Goal: Task Accomplishment & Management: Manage account settings

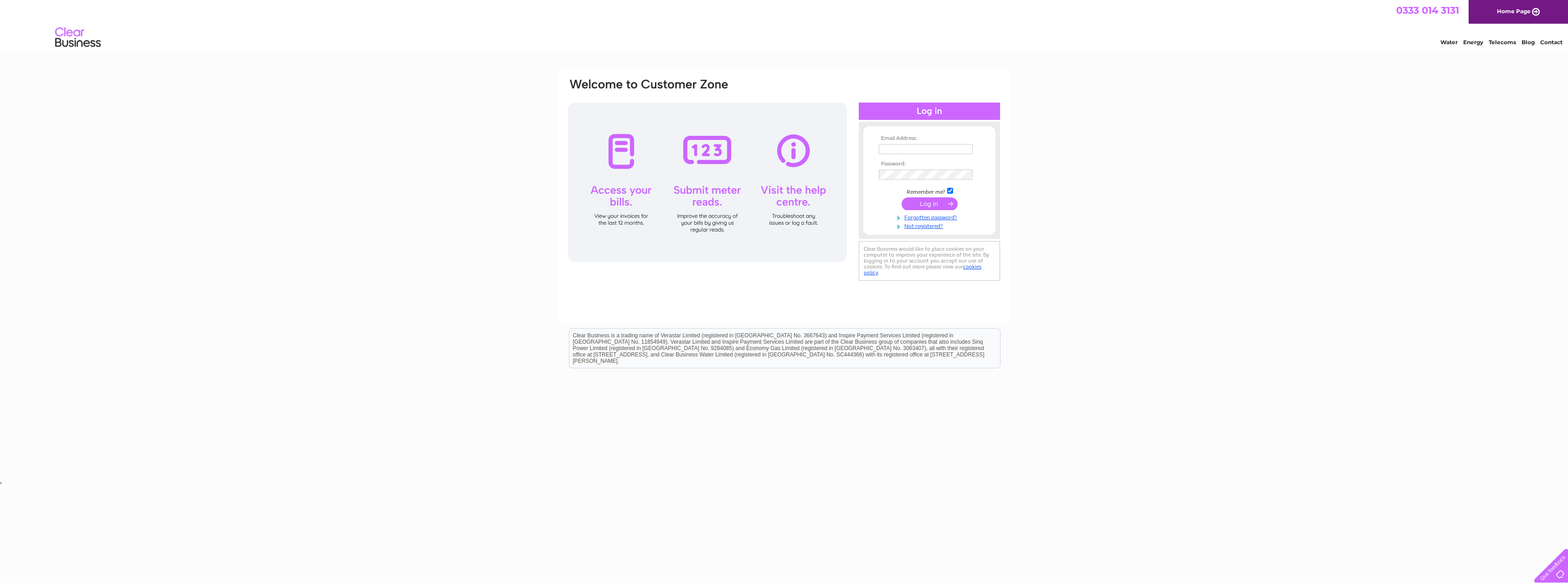
type input "brian.ritchie@alliedvehicles.co.uk"
click at [934, 200] on input "submit" at bounding box center [929, 203] width 56 height 13
click at [1469, 43] on link "Energy" at bounding box center [1473, 42] width 20 height 7
click at [796, 171] on div "Email Address: brian.ritchie@alliedvehicles.co.uk Password:" at bounding box center [784, 184] width 434 height 215
click at [919, 206] on input "submit" at bounding box center [929, 203] width 56 height 13
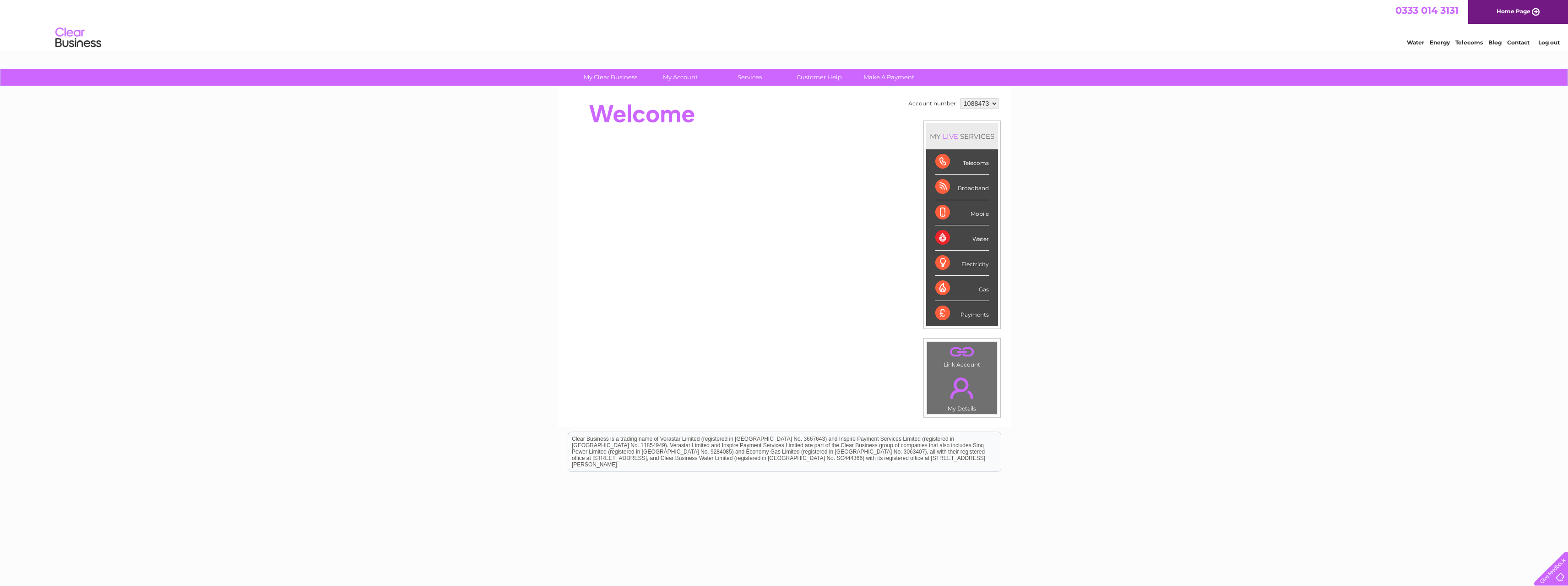
click at [977, 102] on select "1088473" at bounding box center [979, 103] width 38 height 11
click at [984, 265] on div "Electricity" at bounding box center [962, 263] width 54 height 25
click at [937, 262] on div "Electricity" at bounding box center [962, 263] width 54 height 25
click at [949, 136] on div "LIVE" at bounding box center [950, 136] width 19 height 9
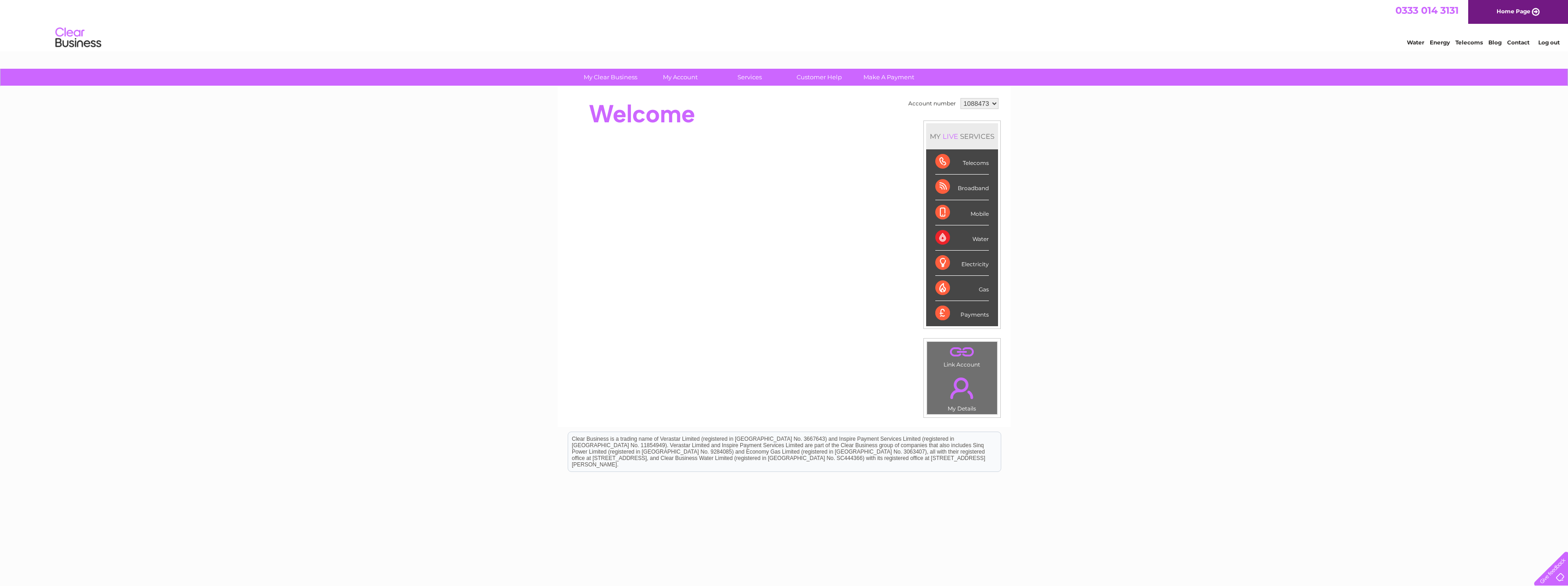
click at [959, 391] on link "." at bounding box center [962, 388] width 65 height 32
click at [959, 390] on link "." at bounding box center [962, 388] width 65 height 32
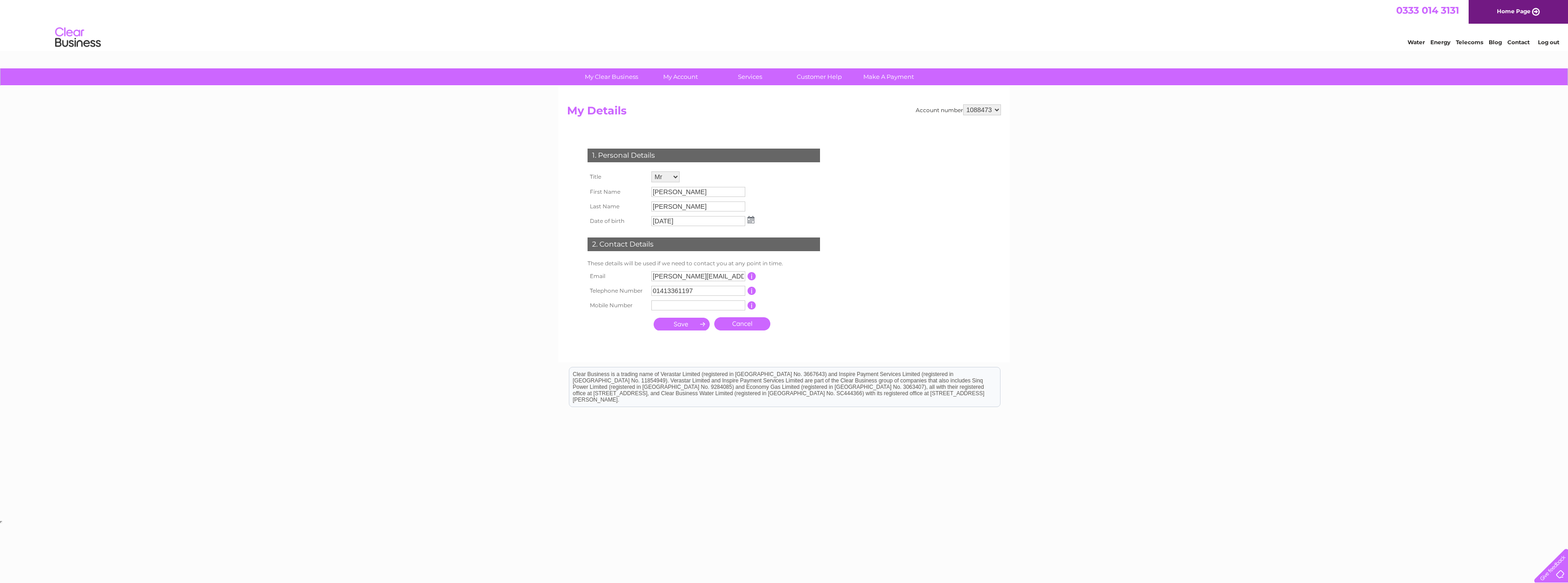
click at [690, 305] on input "text" at bounding box center [698, 305] width 94 height 10
type input "07803233952"
click at [690, 321] on input "submit" at bounding box center [682, 324] width 56 height 13
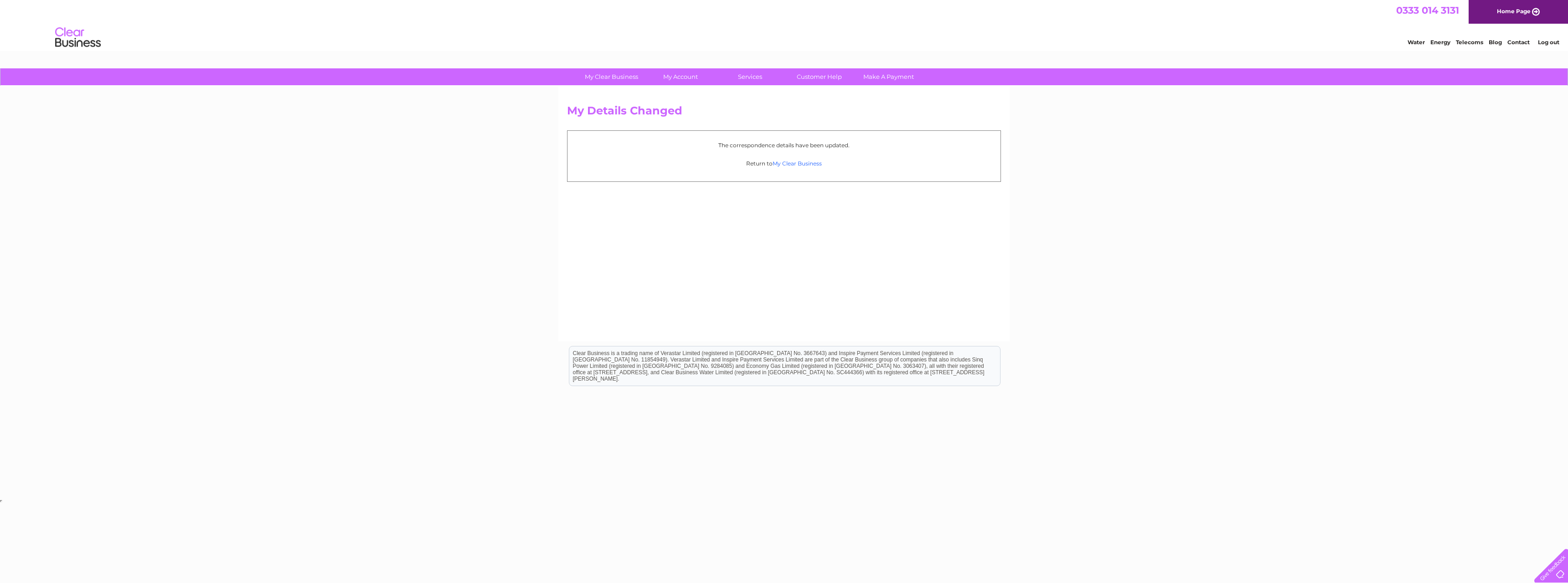
click at [803, 166] on link "My Clear Business" at bounding box center [797, 163] width 49 height 7
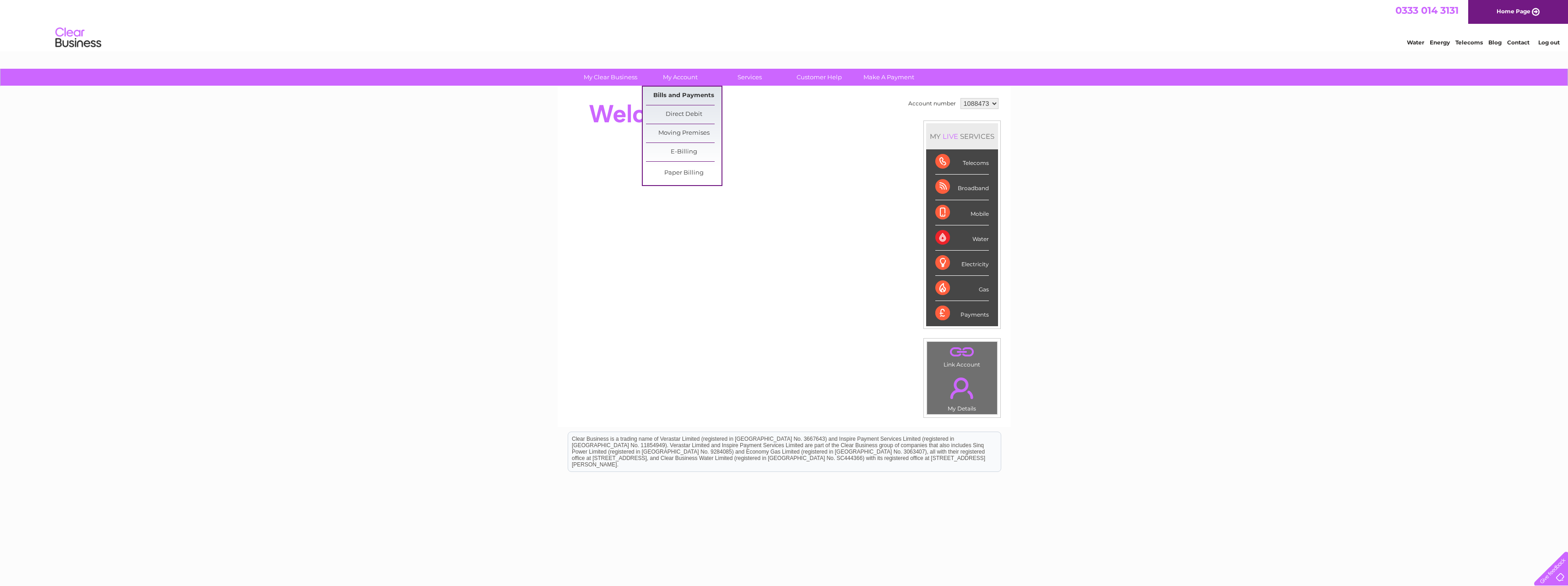
click at [675, 94] on link "Bills and Payments" at bounding box center [684, 96] width 76 height 18
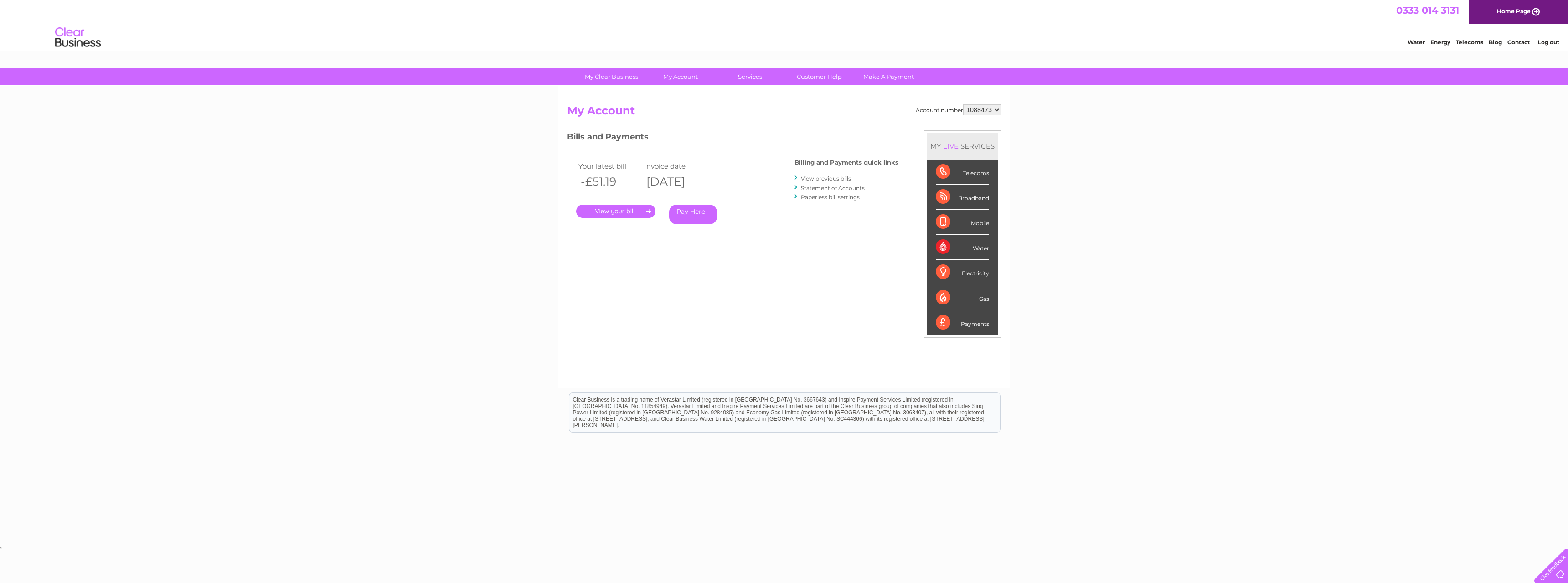
click at [625, 206] on link "." at bounding box center [616, 211] width 79 height 13
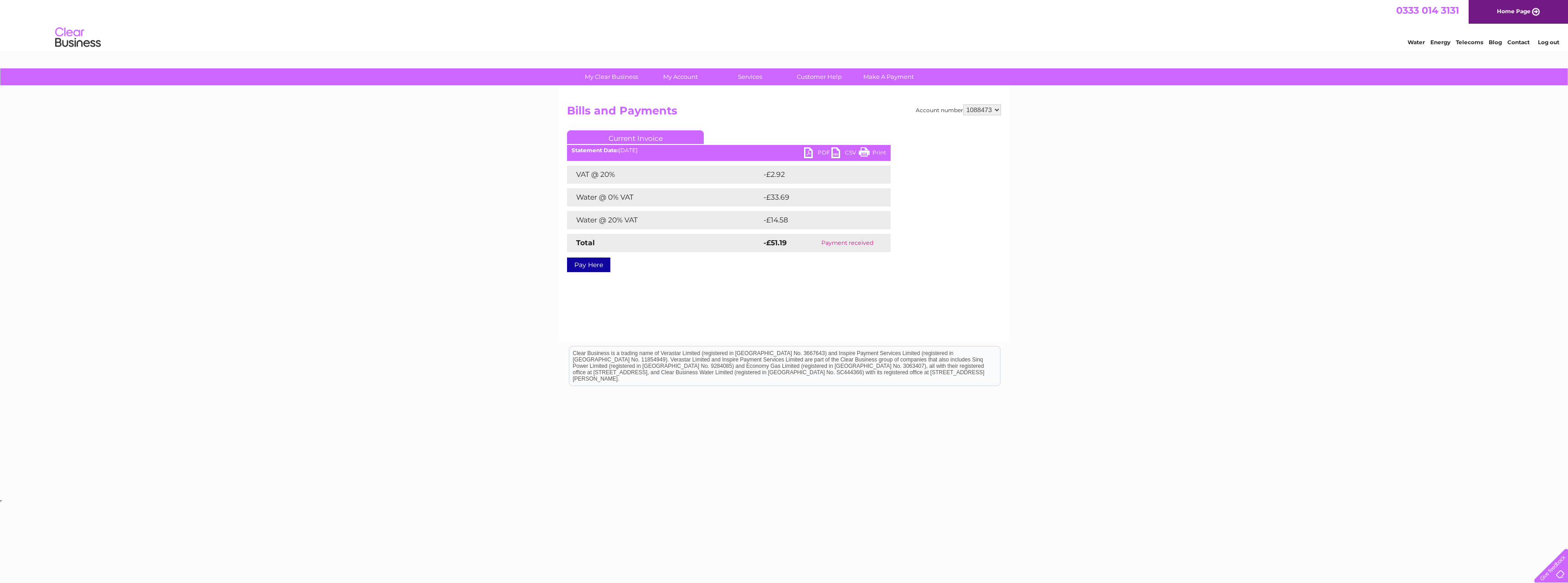
click at [811, 152] on link "PDF" at bounding box center [817, 154] width 27 height 13
click at [626, 137] on link "Current Invoice" at bounding box center [635, 137] width 137 height 13
click at [678, 93] on link "Bills and Payments" at bounding box center [685, 96] width 75 height 18
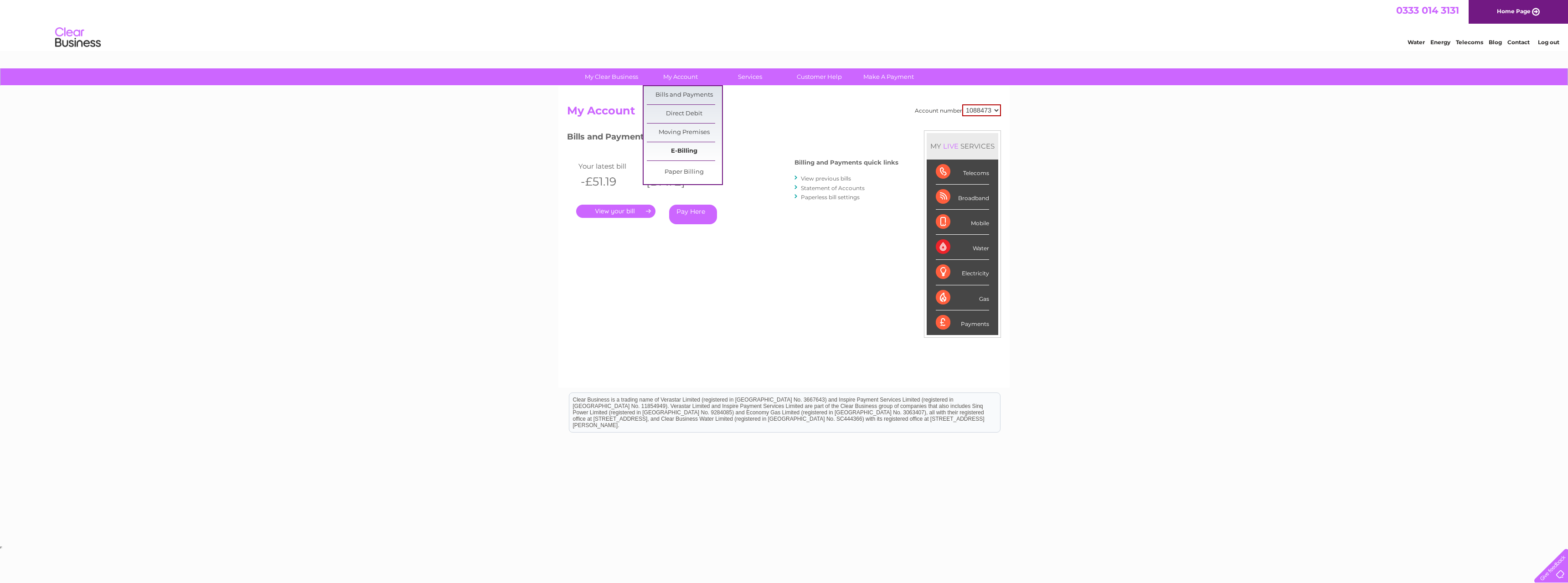
click at [682, 150] on link "E-Billing" at bounding box center [685, 152] width 75 height 18
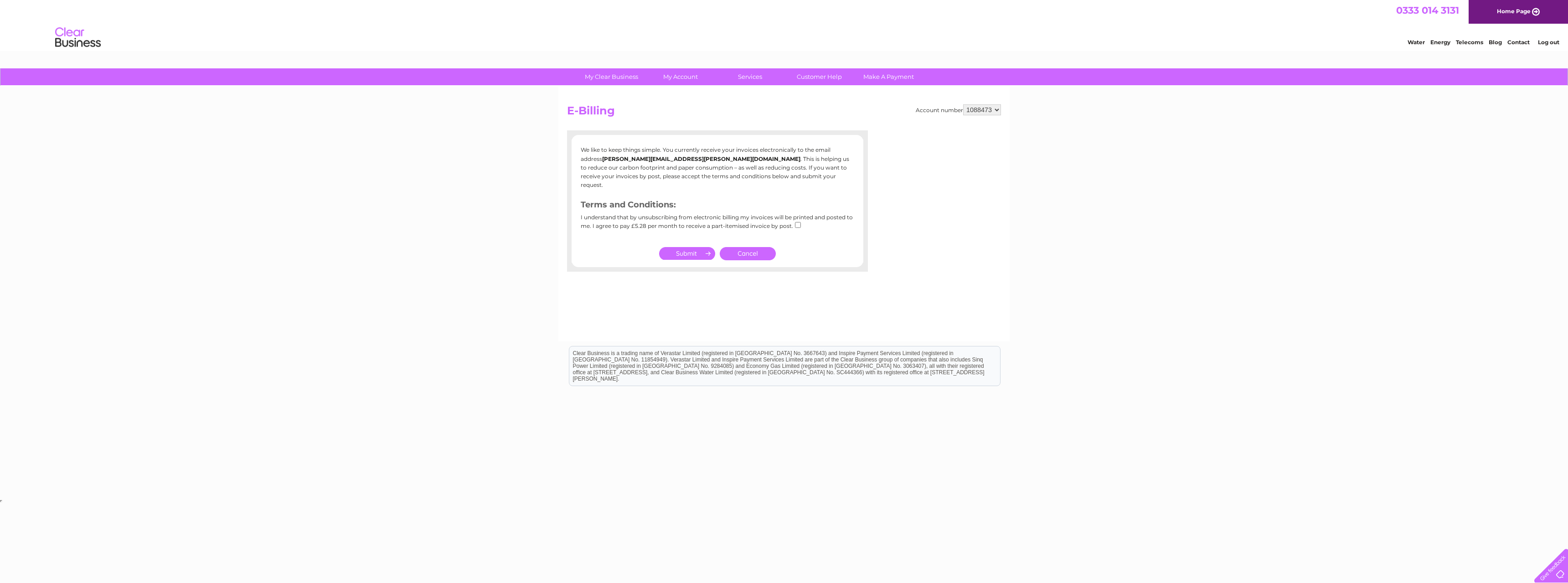
click at [747, 162] on p "We like to keep things simple. You currently receive your invoices electronical…" at bounding box center [717, 167] width 273 height 44
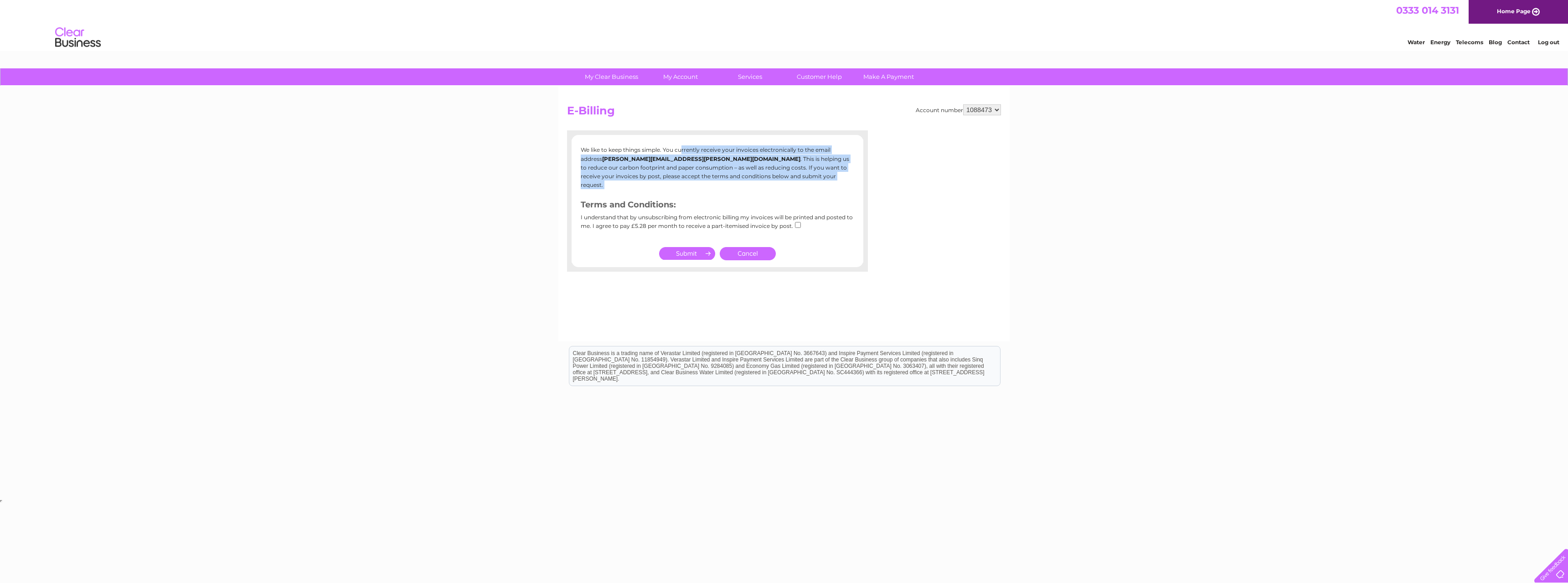
click at [747, 162] on p "We like to keep things simple. You currently receive your invoices electronical…" at bounding box center [717, 167] width 273 height 44
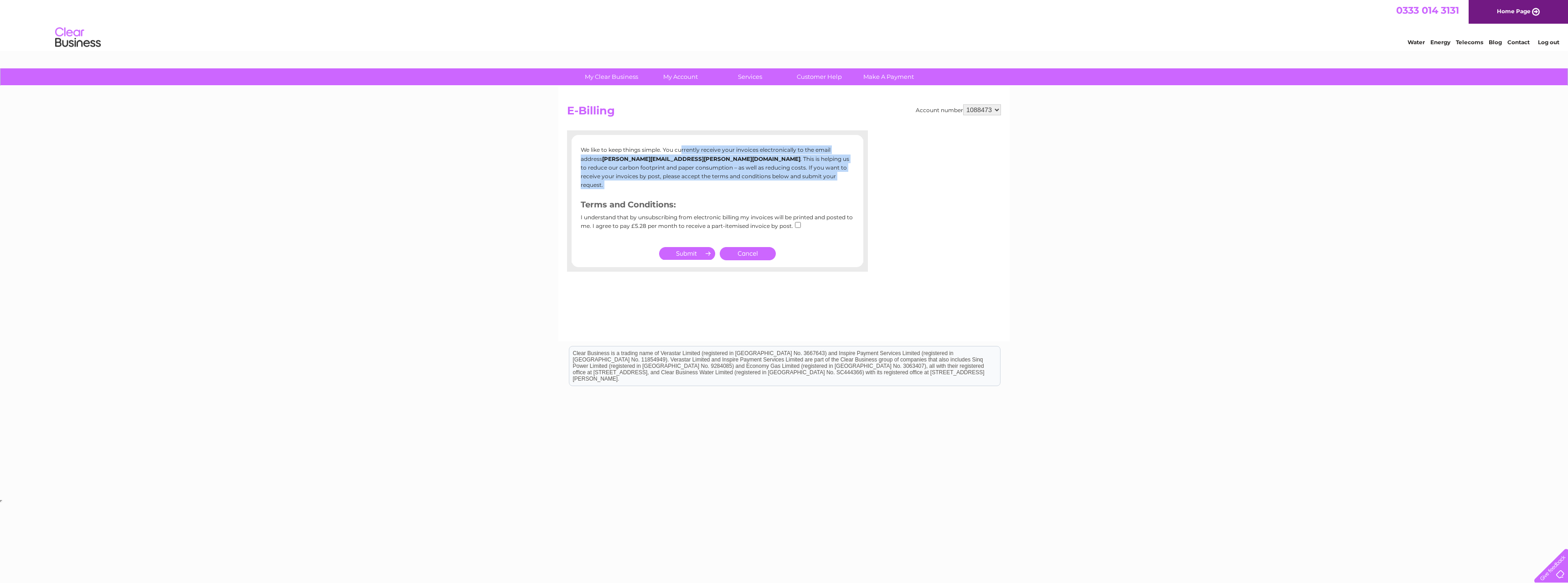
click at [747, 162] on p "We like to keep things simple. You currently receive your invoices electronical…" at bounding box center [717, 167] width 273 height 44
click at [746, 161] on p "We like to keep things simple. You currently receive your invoices electronical…" at bounding box center [717, 167] width 273 height 44
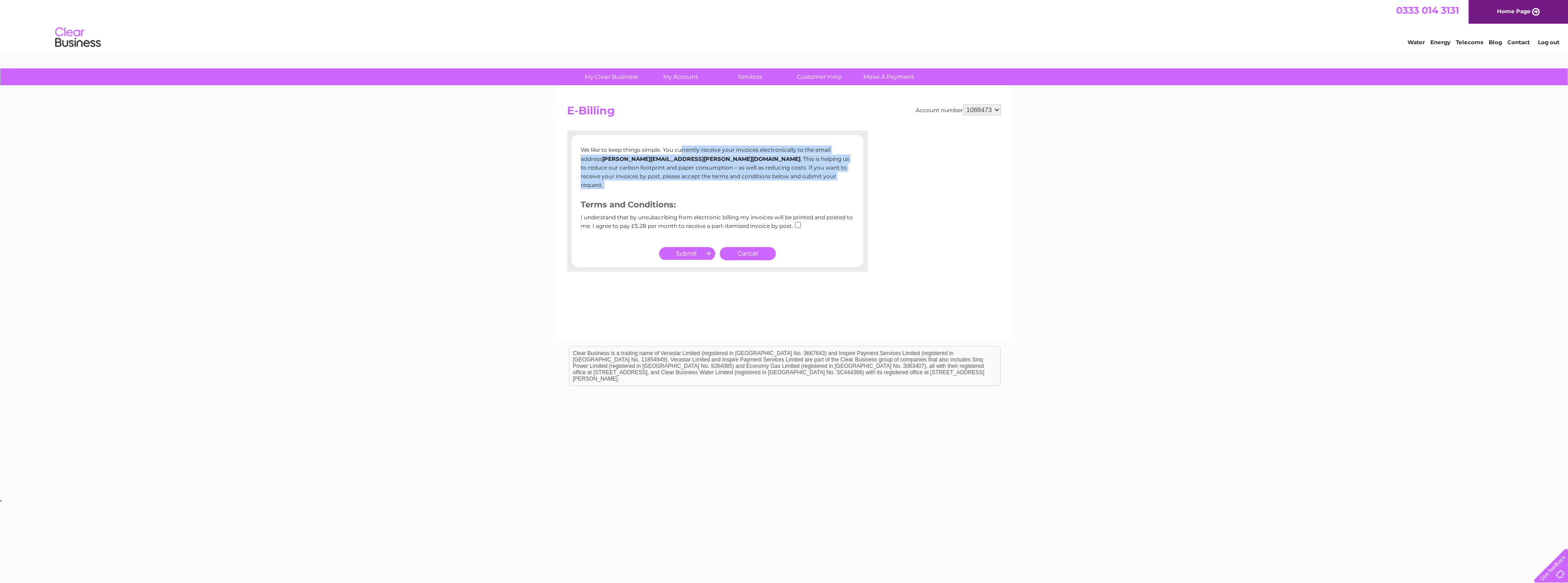
click at [746, 161] on p "We like to keep things simple. You currently receive your invoices electronical…" at bounding box center [717, 167] width 273 height 44
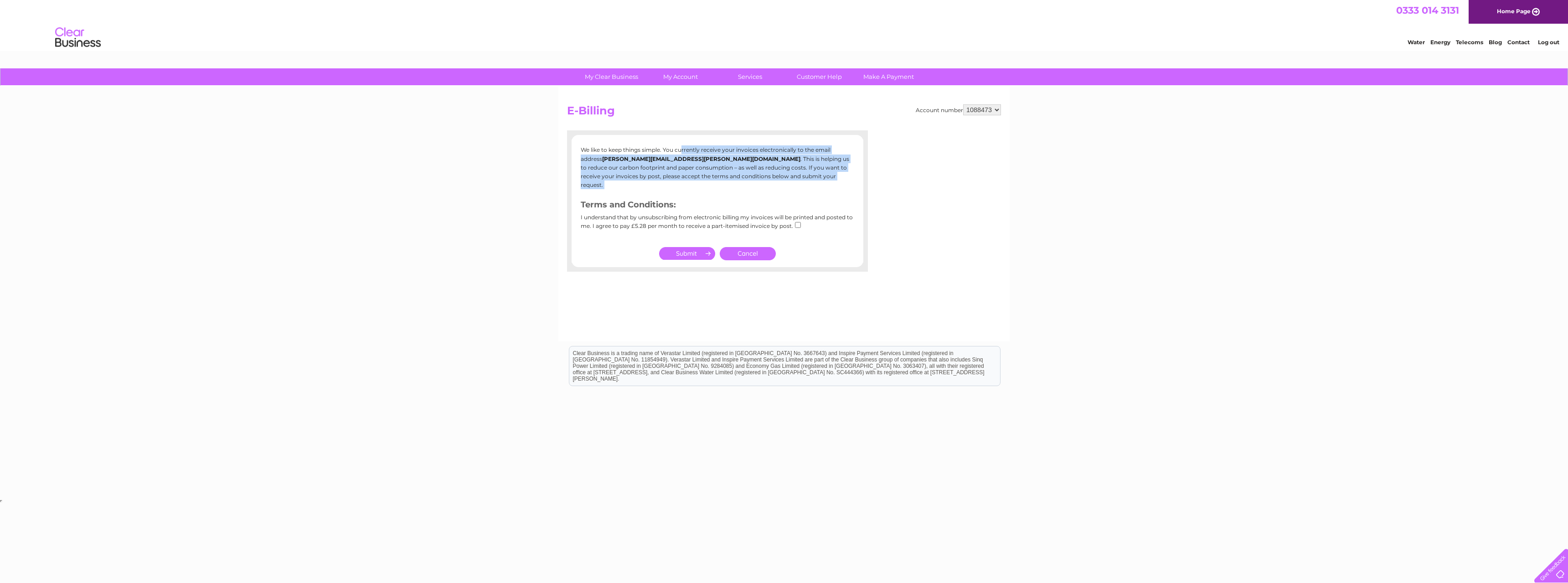
click at [746, 161] on p "We like to keep things simple. You currently receive your invoices electronical…" at bounding box center [717, 167] width 273 height 44
click at [614, 109] on link "My Details" at bounding box center [615, 114] width 75 height 18
